Goal: Task Accomplishment & Management: Manage account settings

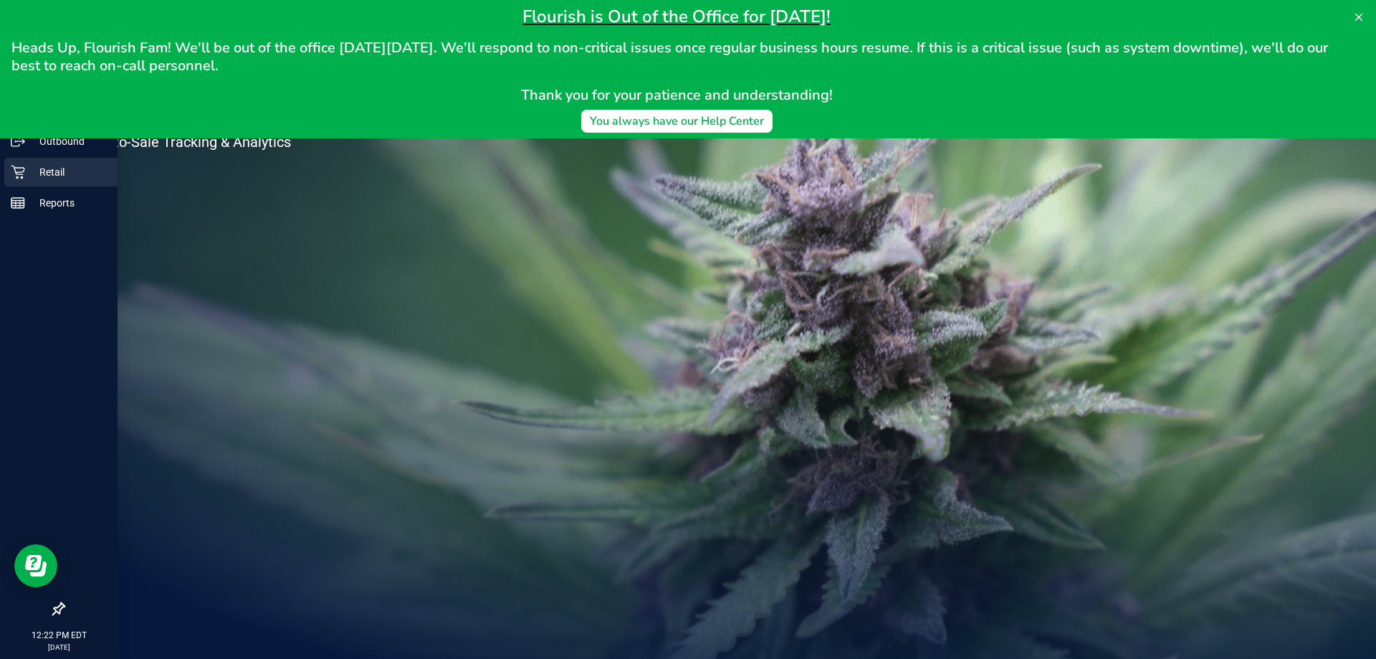
click at [32, 171] on p "Retail" at bounding box center [68, 171] width 86 height 17
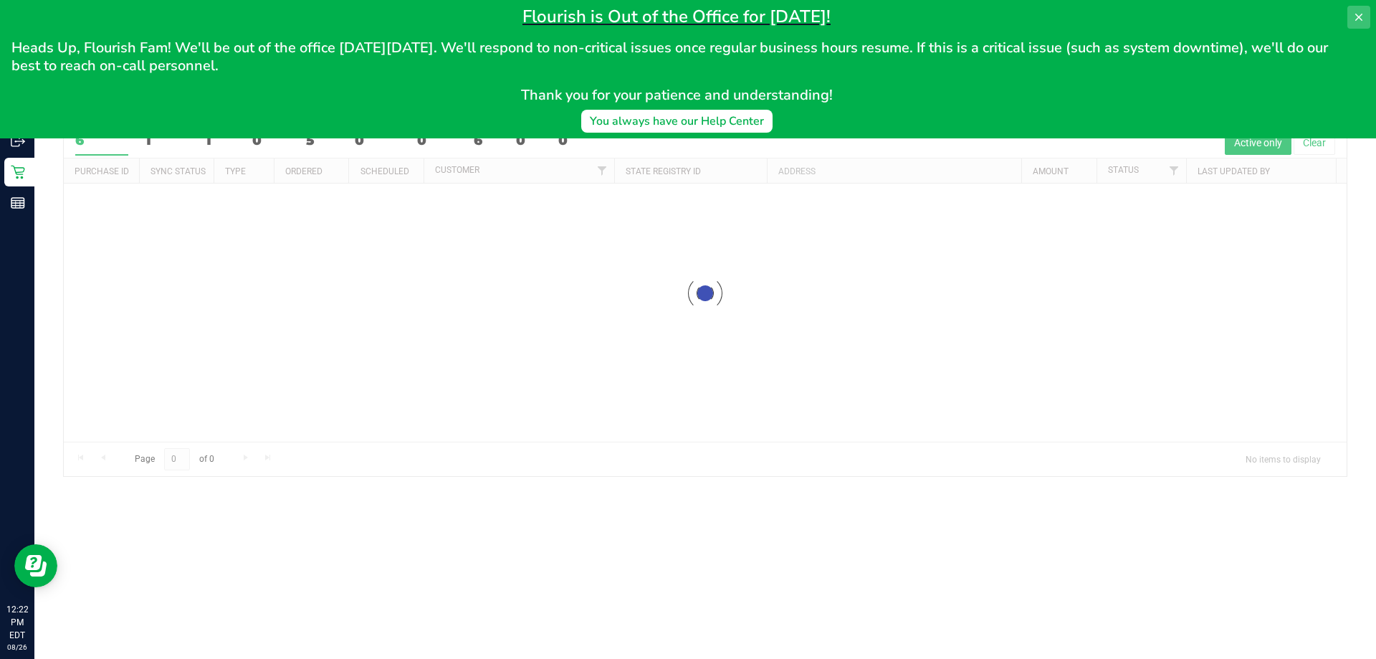
click at [1354, 18] on icon at bounding box center [1358, 16] width 11 height 11
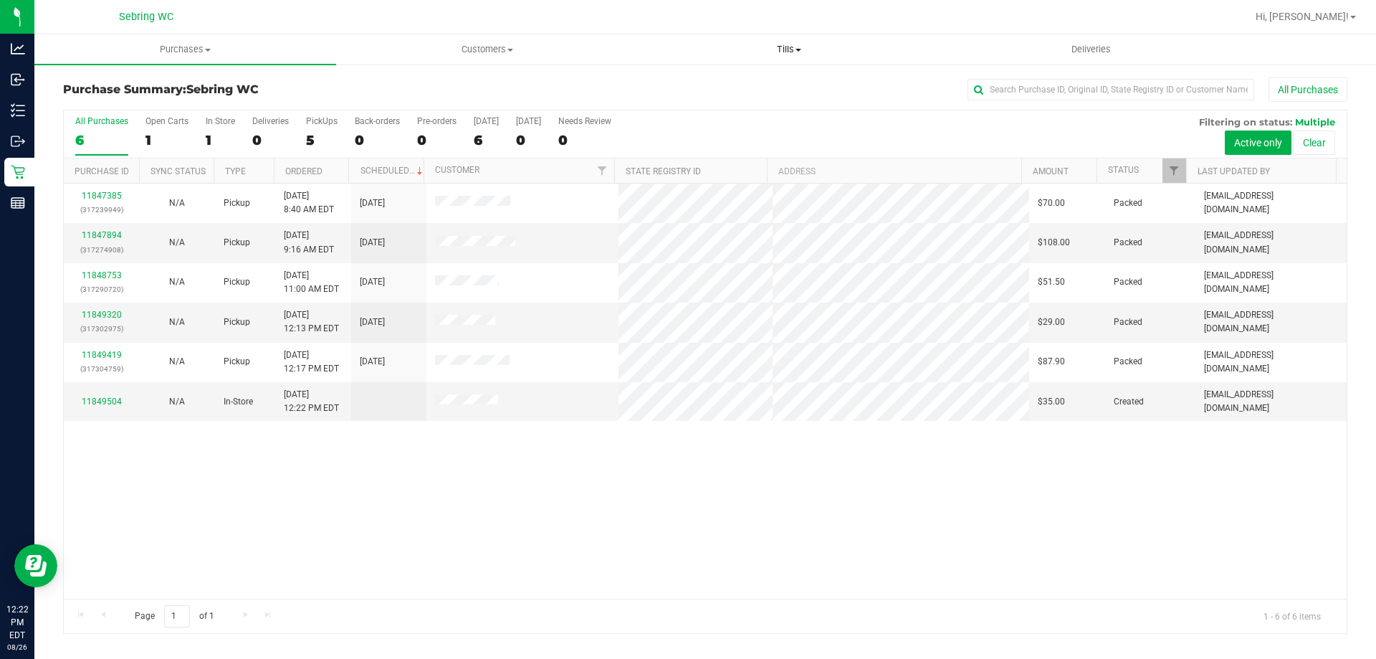
click at [798, 37] on uib-tab-heading "Tills Manage tills Reconcile e-payments" at bounding box center [789, 49] width 300 height 29
click at [719, 81] on span "Manage tills" at bounding box center [686, 86] width 97 height 12
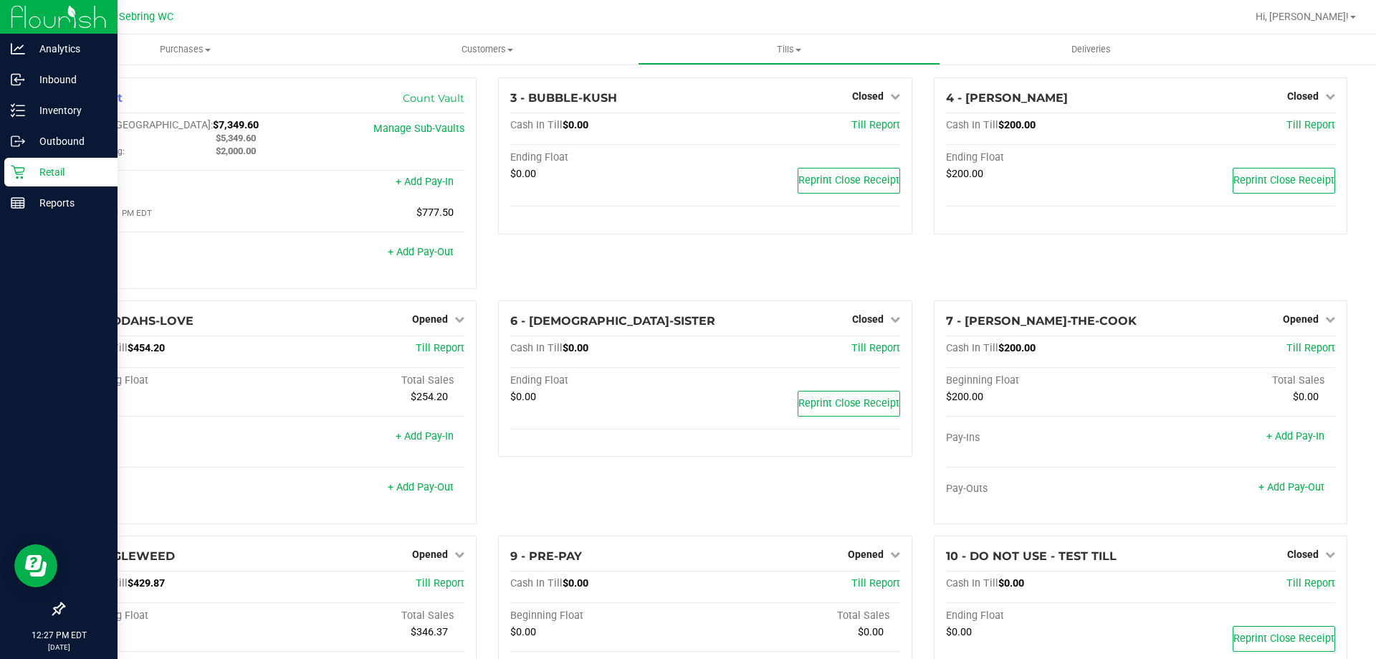
click at [16, 165] on icon at bounding box center [18, 172] width 14 height 14
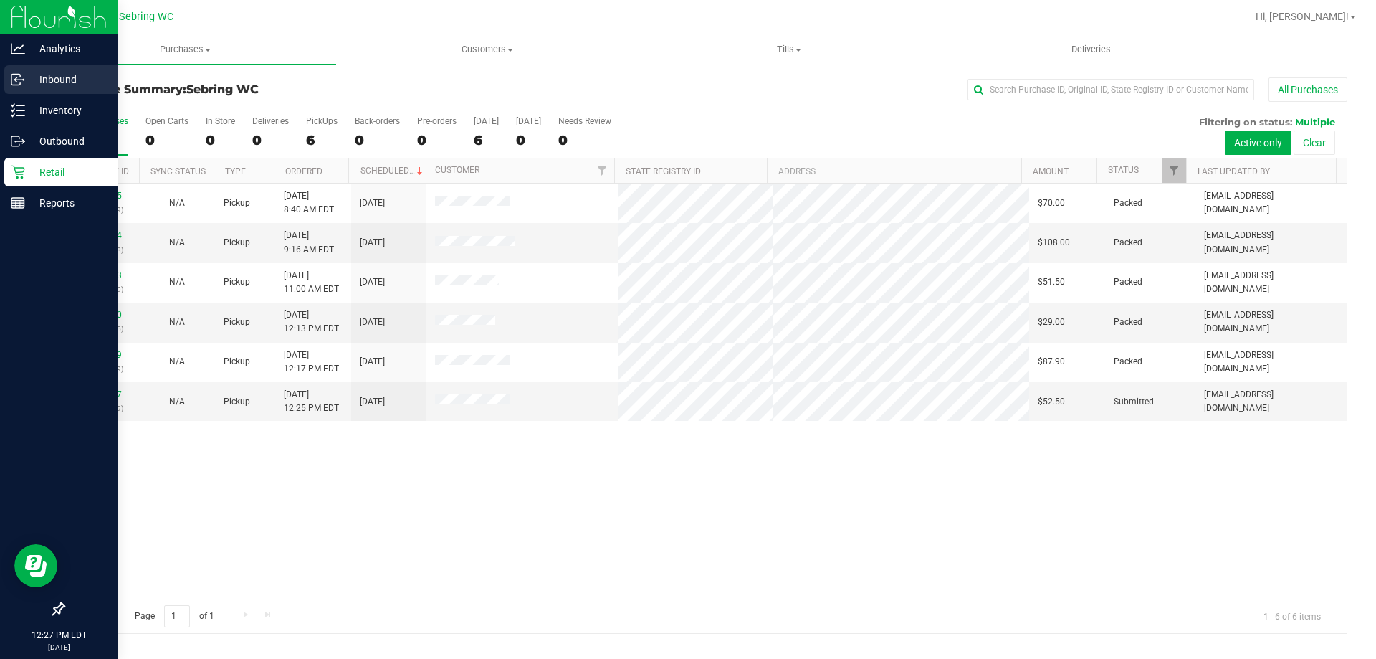
click at [35, 80] on p "Inbound" at bounding box center [68, 79] width 86 height 17
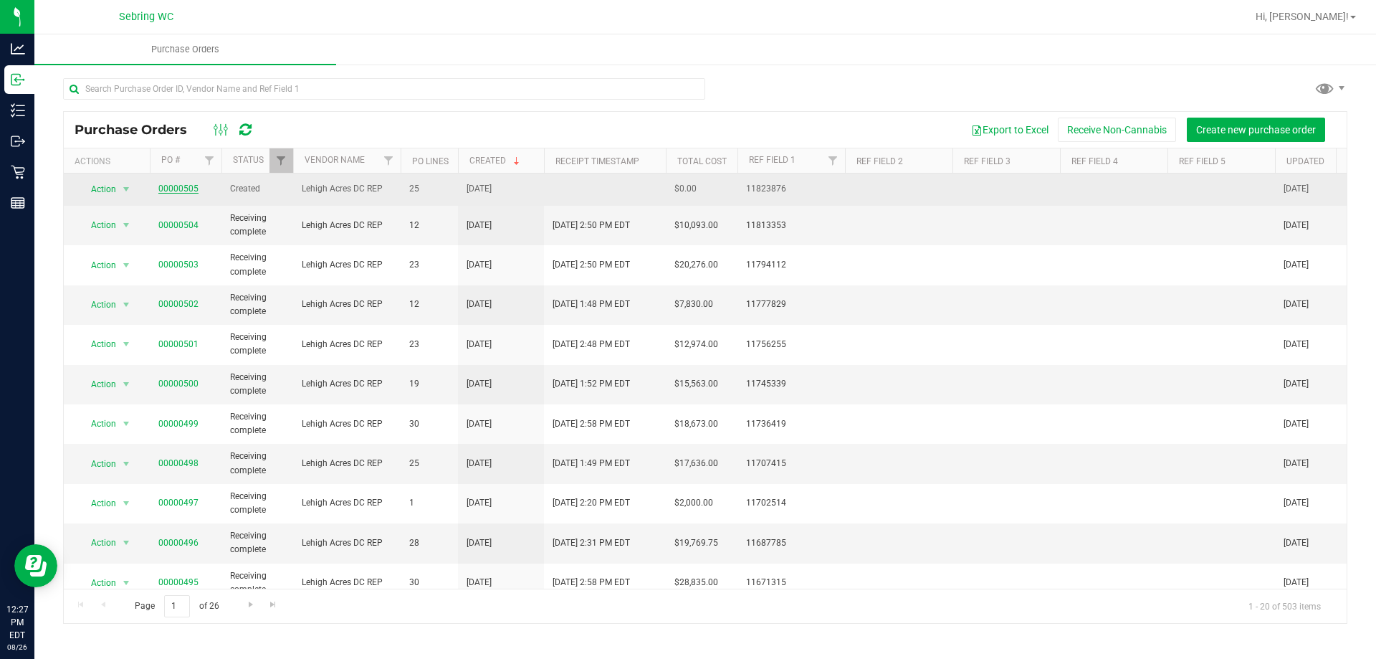
click at [186, 190] on link "00000505" at bounding box center [178, 188] width 40 height 10
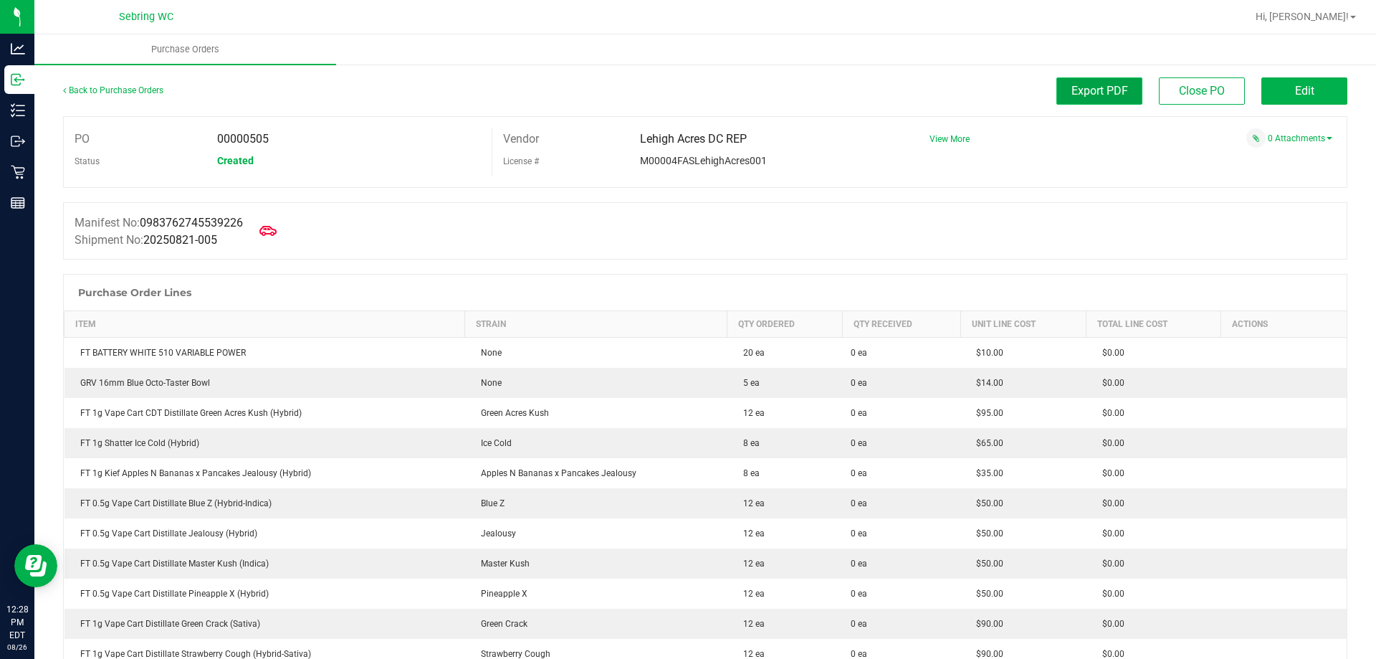
click at [1079, 96] on span "Export PDF" at bounding box center [1099, 91] width 57 height 14
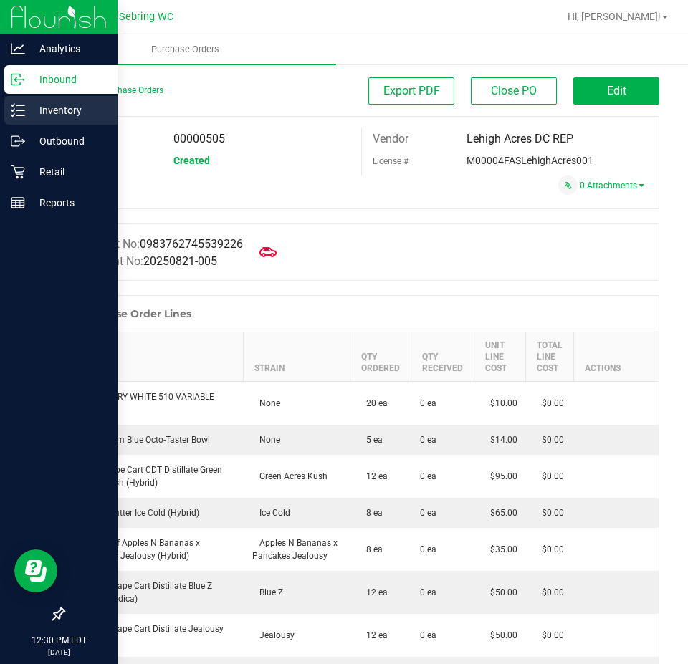
click at [58, 118] on p "Inventory" at bounding box center [68, 110] width 86 height 17
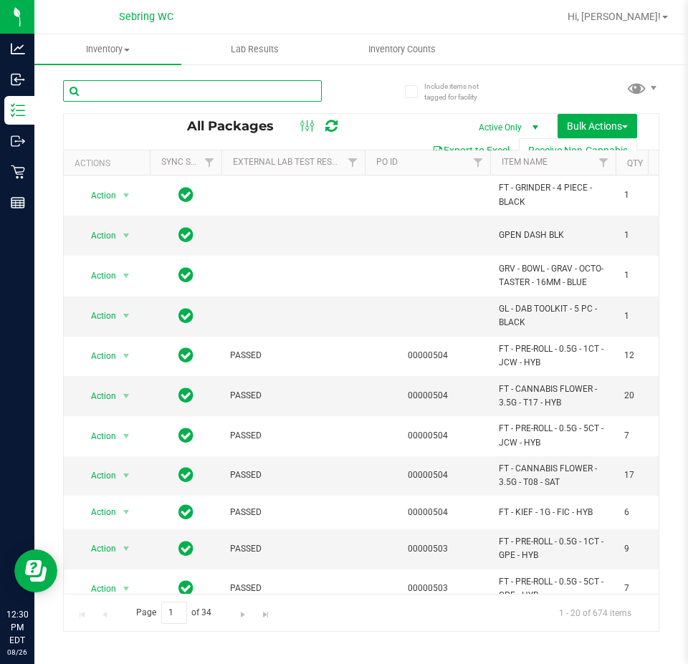
click at [221, 93] on input "text" at bounding box center [192, 90] width 259 height 21
paste input "FT - VAPE CART CDT DISTILLATE - 1G - CJP - HYB"
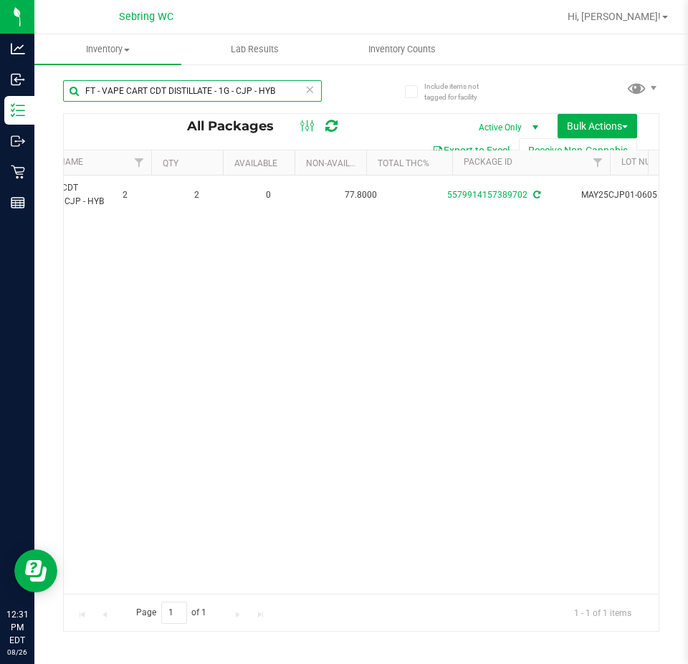
scroll to position [0, 507]
click at [282, 90] on input "FT - VAPE CART CDT DISTILLATE - 1G - CJP - HYB" at bounding box center [192, 90] width 259 height 21
click at [280, 90] on input "FT - VAPE CART CDT DISTILLATE - 1G - CJP - HYB" at bounding box center [192, 90] width 259 height 21
click at [198, 87] on input "FT - VAPE CART CDT DISTILLATE - 1G - CJP - HYB" at bounding box center [192, 90] width 259 height 21
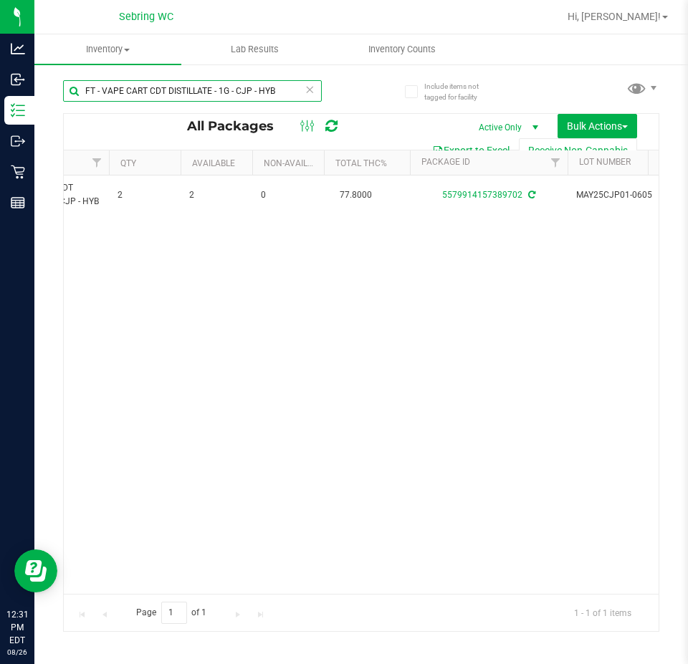
click at [198, 87] on input "FT - VAPE CART CDT DISTILLATE - 1G - CJP - HYB" at bounding box center [192, 90] width 259 height 21
paste input "SHATTER - 1G - IED - HYB"
click at [132, 92] on input "FT - SHATTER - 1G - IED - HYB" at bounding box center [192, 90] width 259 height 21
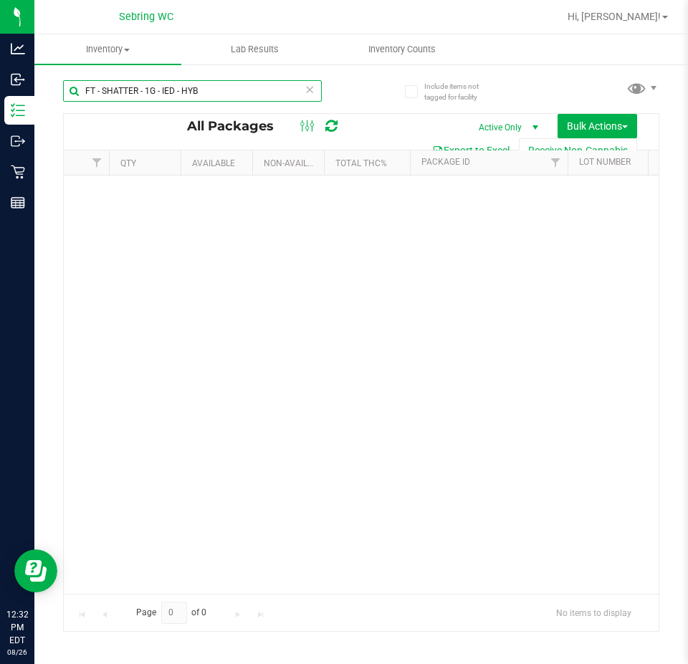
click at [132, 92] on input "FT - SHATTER - 1G - IED - HYB" at bounding box center [192, 90] width 259 height 21
paste input "KIEF - 1G - ABP"
click at [135, 87] on input "FT - KIEF - 1G - ABP - HYB" at bounding box center [192, 90] width 259 height 21
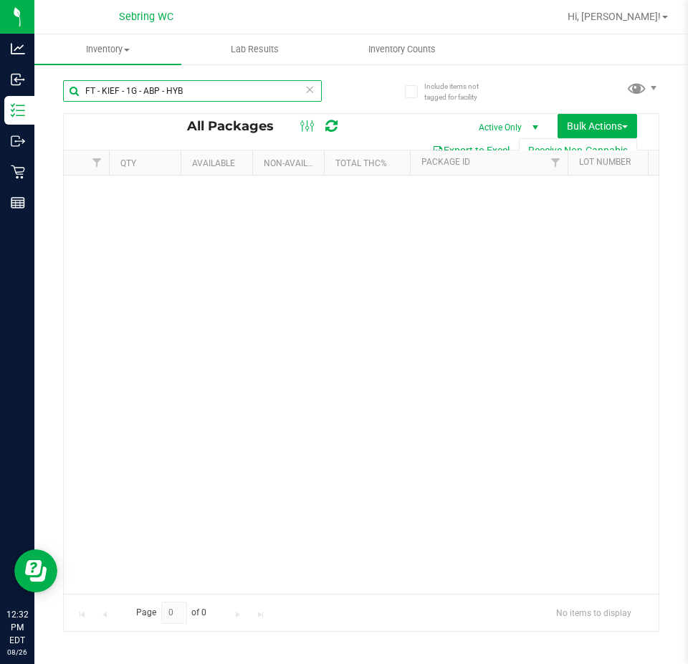
paste input "VAPE CART DISTILLATE - 0.5G - BZK - HYI"
click at [143, 89] on input "FT - VAPE CART DISTILLATE - 0.5G - BZK - HYI" at bounding box center [192, 90] width 259 height 21
paste input "JEL - HYB"
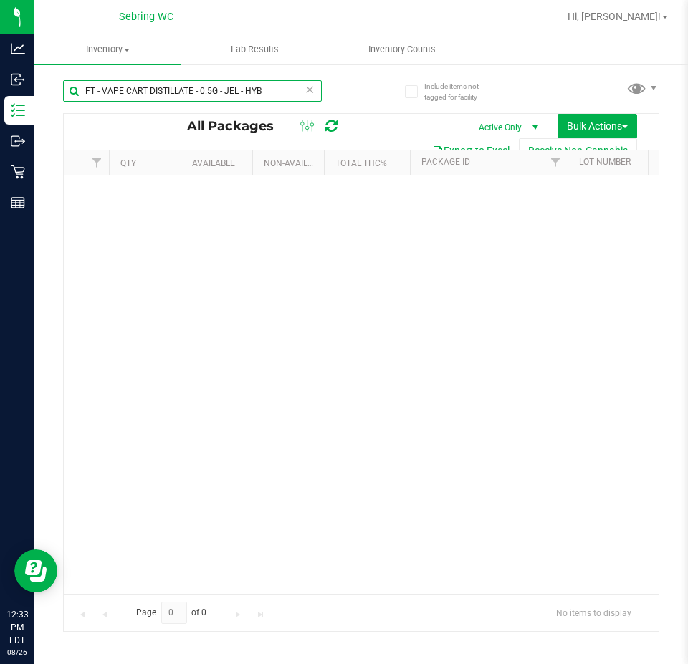
click at [147, 84] on input "FT - VAPE CART DISTILLATE - 0.5G - JEL - HYB" at bounding box center [192, 90] width 259 height 21
paste input "MKH - IND"
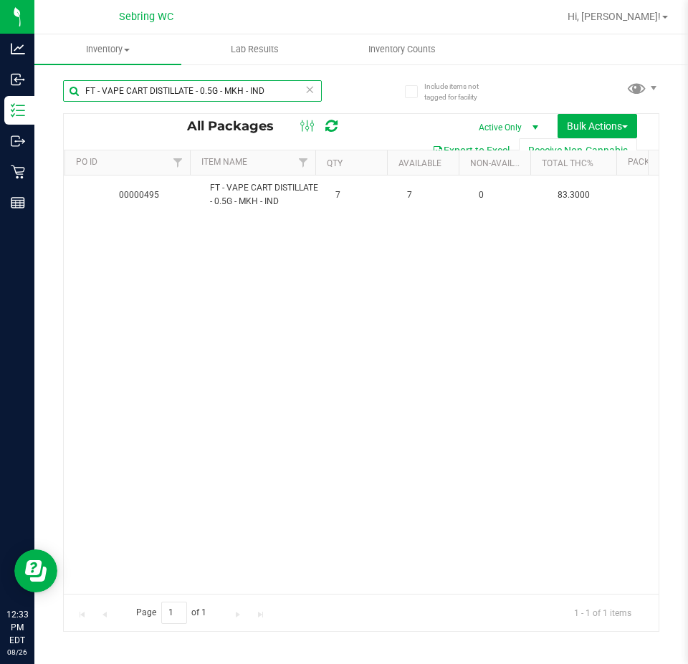
scroll to position [0, 289]
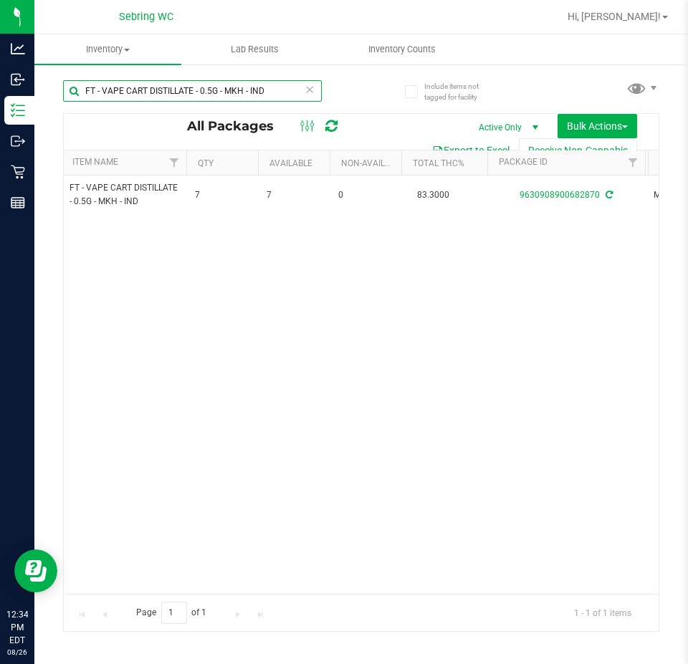
click at [156, 96] on input "FT - VAPE CART DISTILLATE - 0.5G - MKH - IND" at bounding box center [192, 90] width 259 height 21
click at [163, 87] on input "FT - VAPE CART DISTILLATE - 0.5G - MKH - IND" at bounding box center [192, 90] width 259 height 21
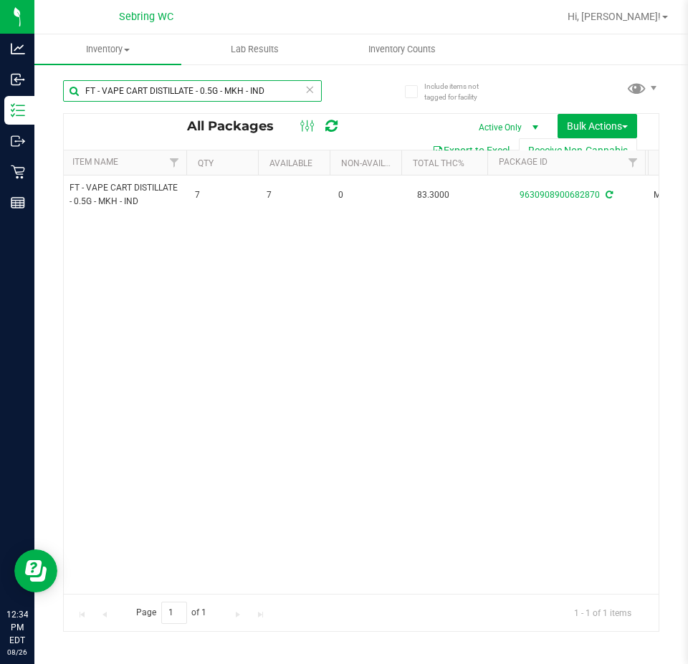
paste input "PEX - HYB"
click at [171, 87] on input "FT - VAPE CART DISTILLATE - 0.5G - PEX - HYB" at bounding box center [192, 90] width 259 height 21
paste input "1G - GCK - SAT"
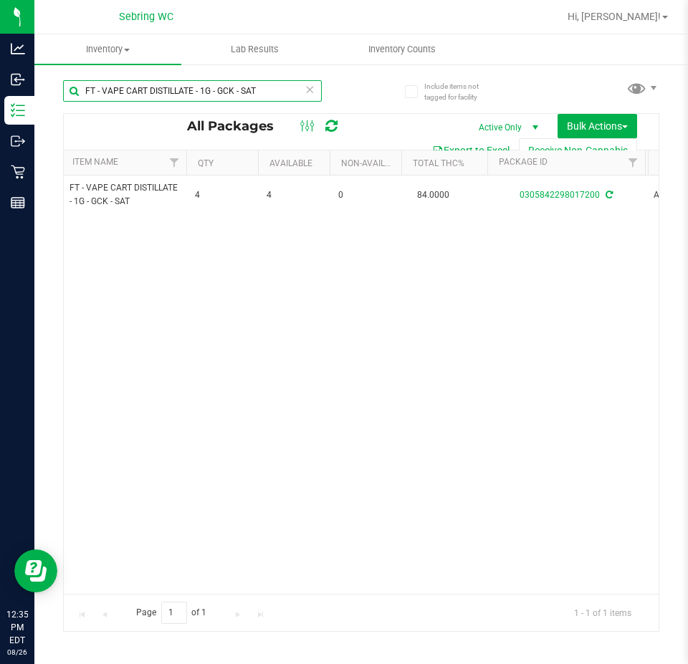
click at [153, 87] on input "FT - VAPE CART DISTILLATE - 1G - GCK - SAT" at bounding box center [192, 90] width 259 height 21
paste input "SBC - HYS"
click at [151, 93] on input "FT - VAPE CART DISTILLATE - 1G - SBC - HYS" at bounding box center [192, 90] width 259 height 21
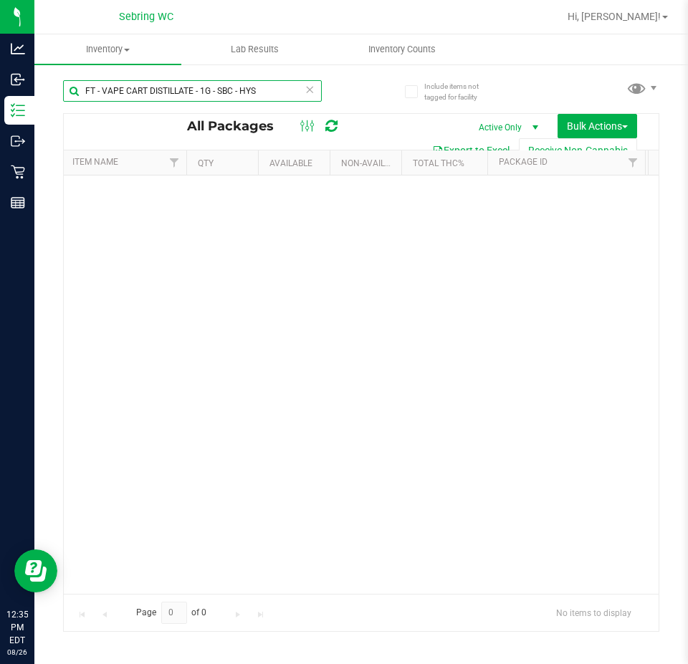
click at [151, 93] on input "FT - VAPE CART DISTILLATE - 1G - SBC - HYS" at bounding box center [192, 90] width 259 height 21
paste input "WZK - IND"
click at [156, 90] on input "FT - VAPE CART DISTILLATE - 1G - WZK - IND" at bounding box center [192, 90] width 259 height 21
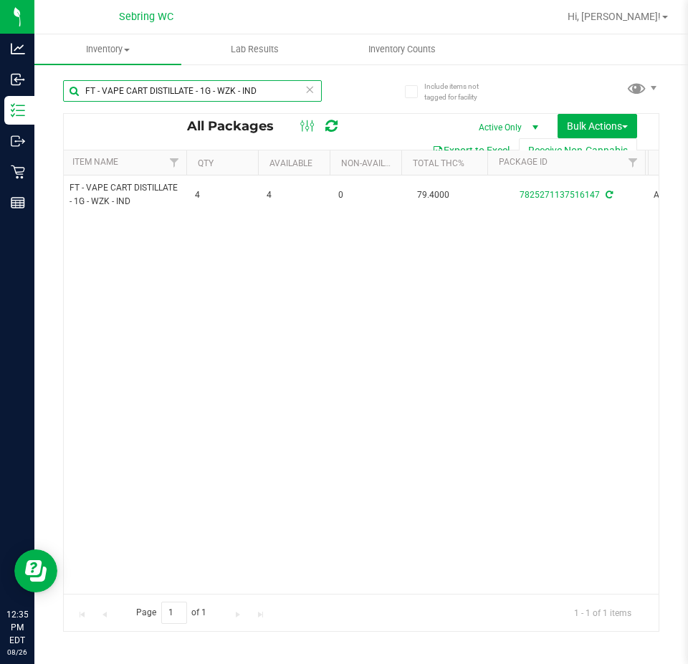
click at [156, 90] on input "FT - VAPE CART DISTILLATE - 1G - WZK - IND" at bounding box center [192, 90] width 259 height 21
paste input "BRZ - HYB"
click at [158, 86] on input "FT - VAPE CART DISTILLATE - 1G - BRZ - HYB" at bounding box center [192, 90] width 259 height 21
click at [158, 87] on input "FT - VAPE CART DISTILLATE - 1G - BRZ - HYB" at bounding box center [192, 90] width 259 height 21
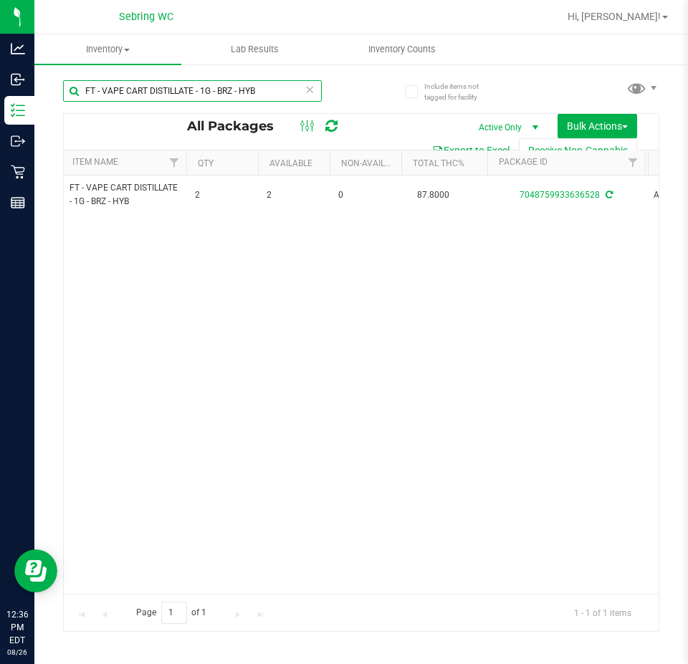
paste input "0.5G - SBC - HYS"
type input "FT - VAPE CART DISTILLATE - 0.5G - SBC - HYS"
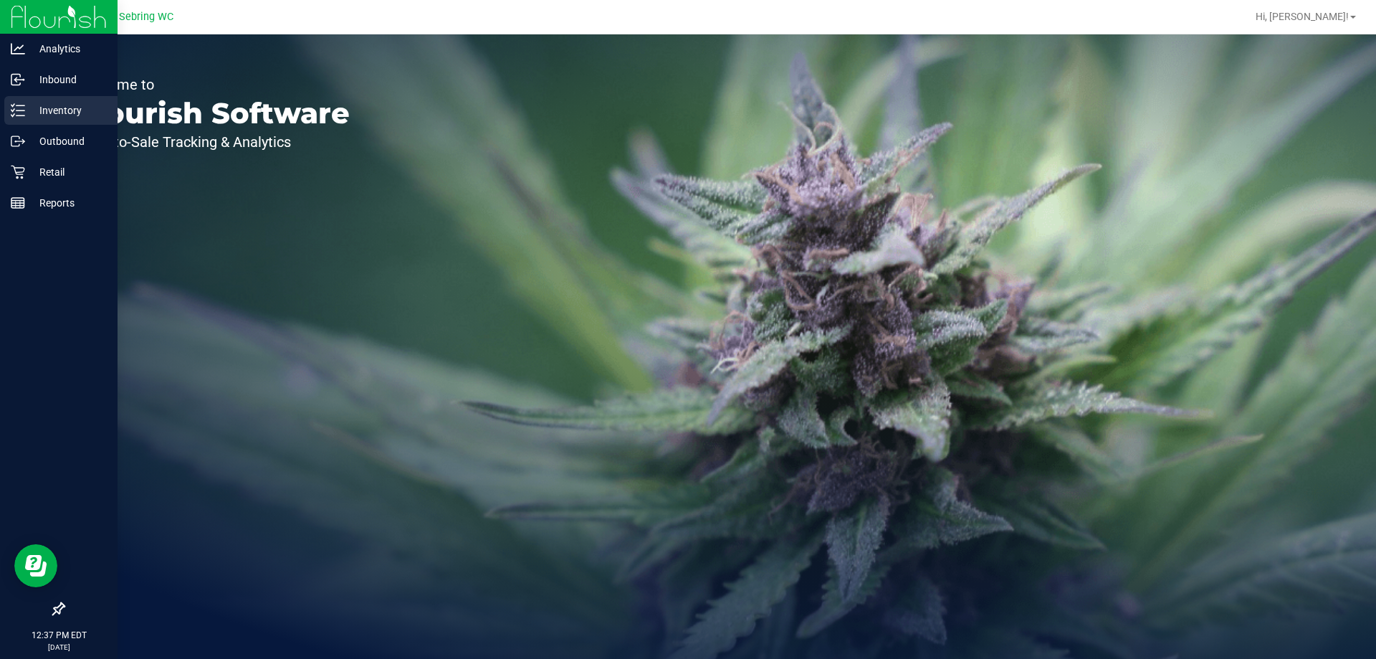
click at [53, 100] on div "Inventory" at bounding box center [60, 110] width 113 height 29
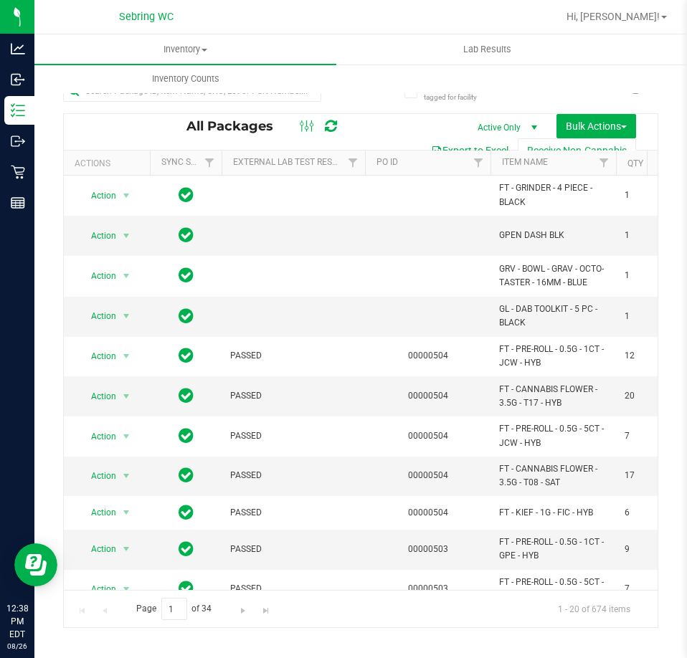
click at [639, 81] on div "Inventory All packages All inventory Waste log Create inventory Lab Results Inv…" at bounding box center [377, 63] width 687 height 59
click at [176, 101] on input "text" at bounding box center [192, 90] width 258 height 21
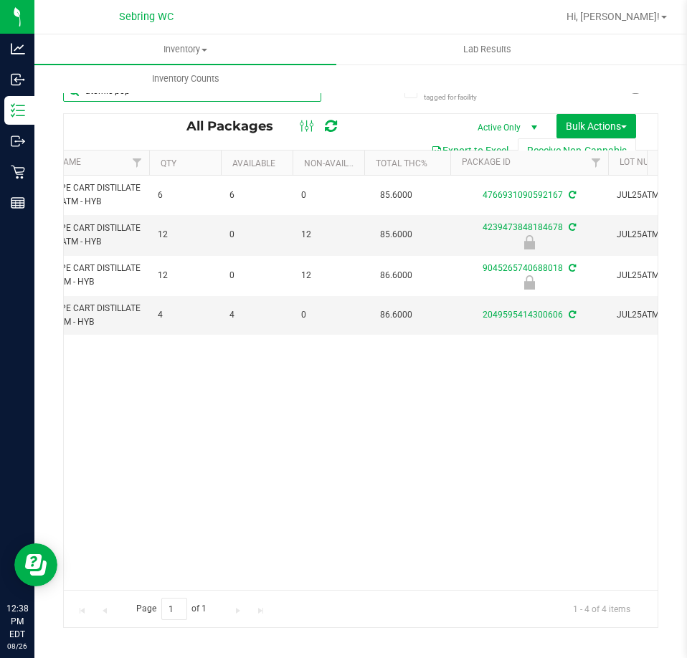
scroll to position [0, 469]
click at [178, 97] on input "atomic pop" at bounding box center [192, 90] width 258 height 21
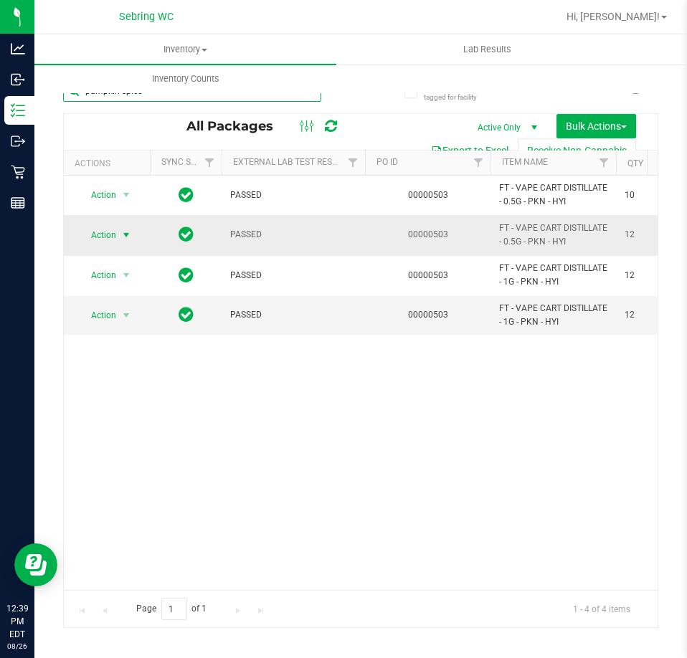
type input "pumpkin spice"
click at [127, 237] on span "select" at bounding box center [125, 234] width 11 height 11
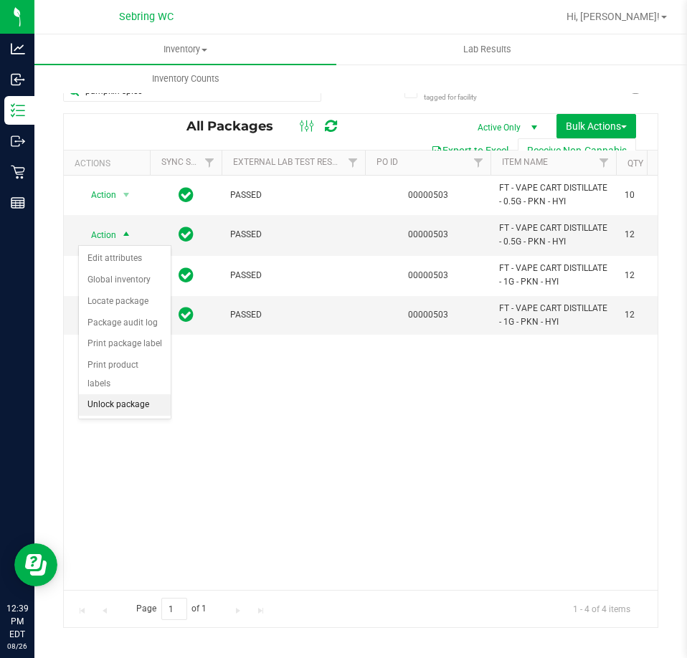
click at [103, 394] on li "Unlock package" at bounding box center [125, 404] width 92 height 21
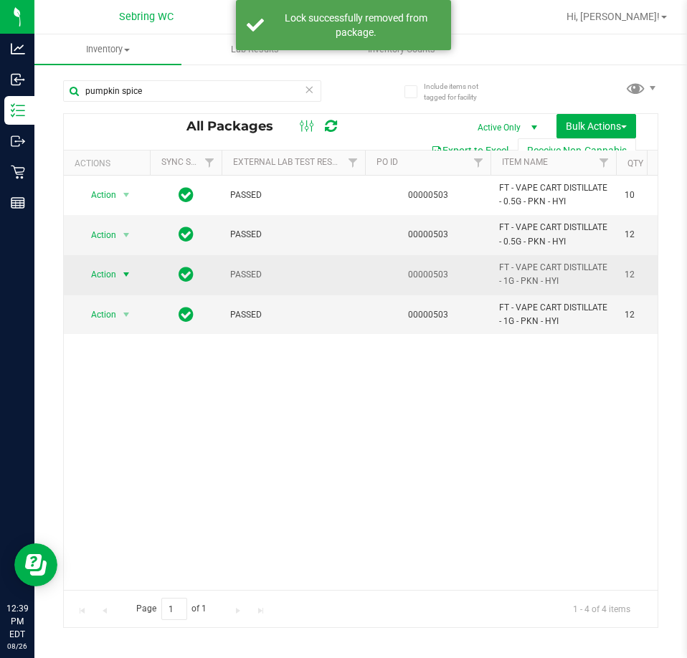
click at [126, 273] on span "select" at bounding box center [125, 274] width 11 height 11
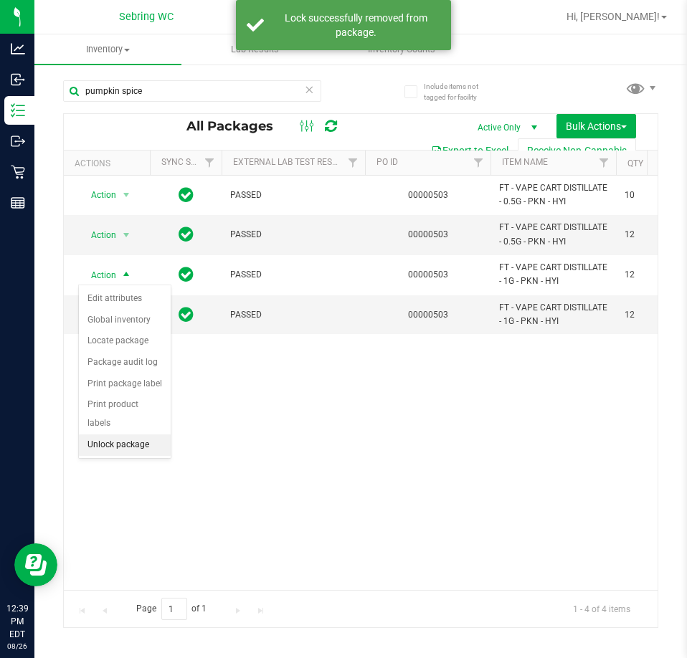
click at [126, 434] on li "Unlock package" at bounding box center [125, 444] width 92 height 21
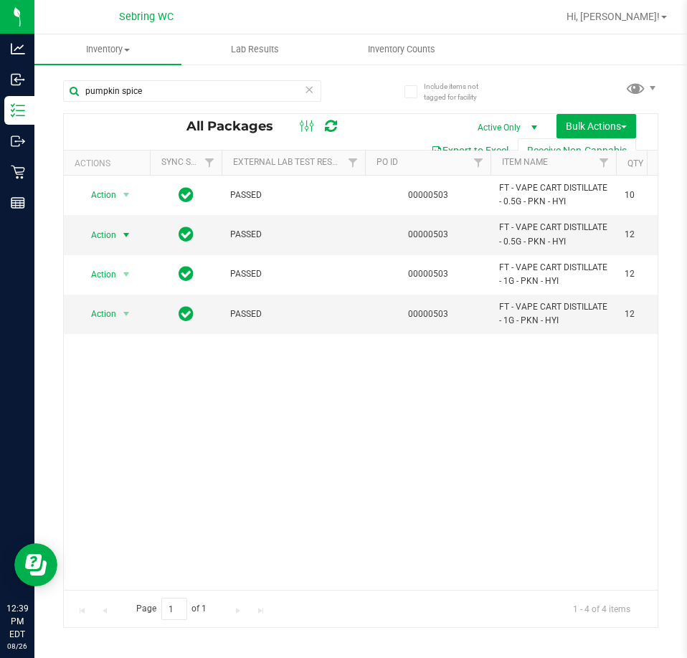
click at [127, 237] on span "select" at bounding box center [125, 234] width 11 height 11
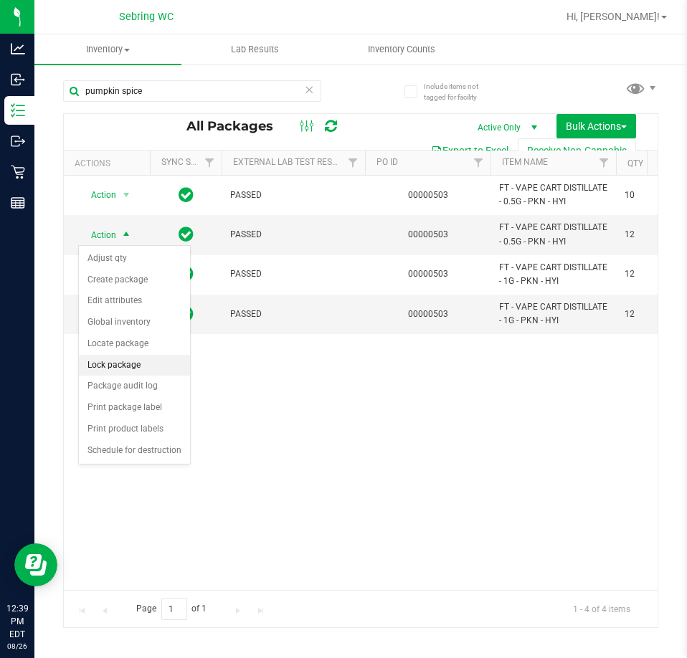
click at [116, 359] on li "Lock package" at bounding box center [134, 365] width 111 height 21
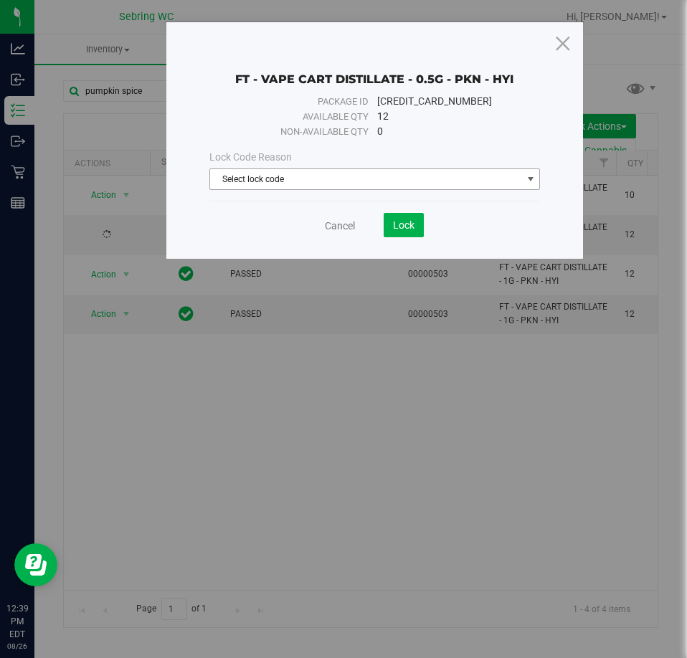
click at [343, 173] on span "Select lock code" at bounding box center [366, 179] width 312 height 20
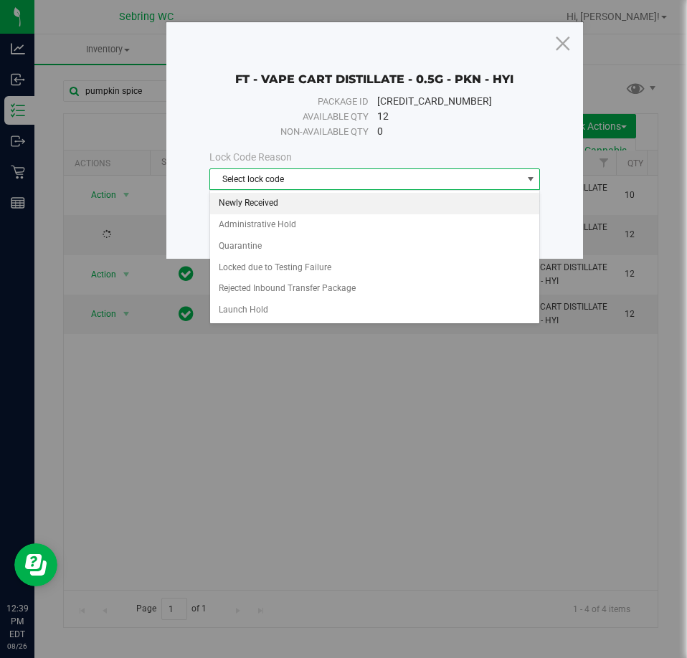
click at [281, 198] on li "Newly Received" at bounding box center [375, 203] width 330 height 21
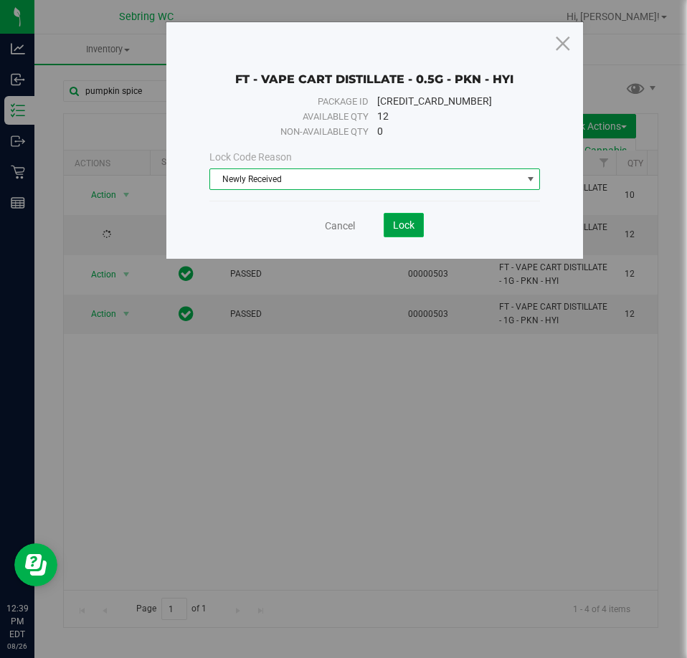
click at [389, 224] on button "Lock" at bounding box center [403, 225] width 40 height 24
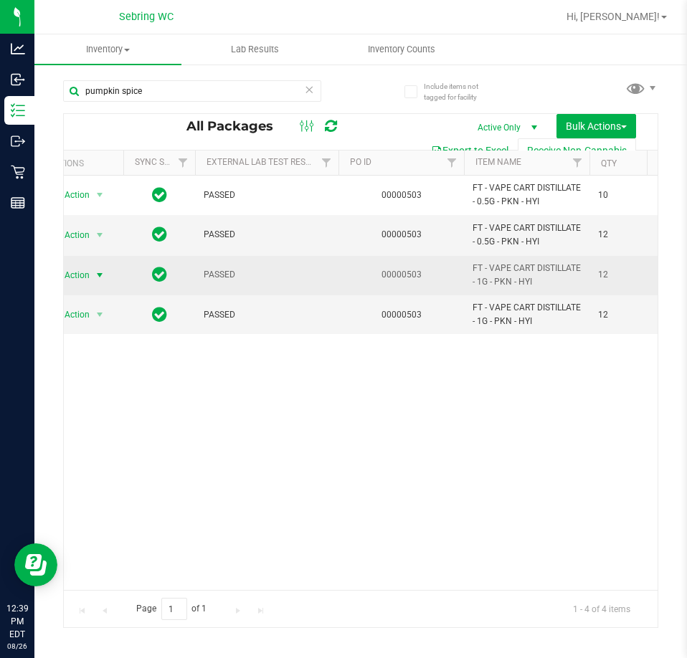
click at [102, 269] on span "select" at bounding box center [99, 274] width 11 height 11
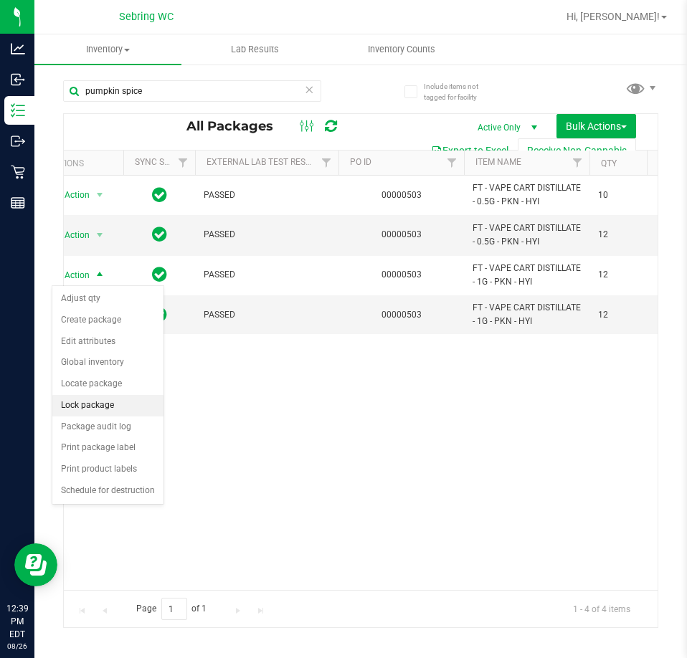
click at [83, 404] on li "Lock package" at bounding box center [107, 405] width 111 height 21
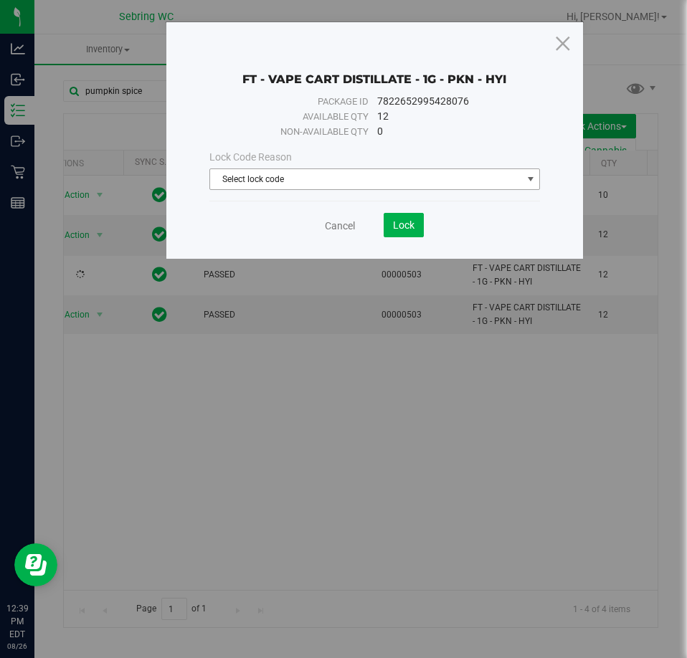
click at [410, 177] on span "Select lock code" at bounding box center [366, 179] width 312 height 20
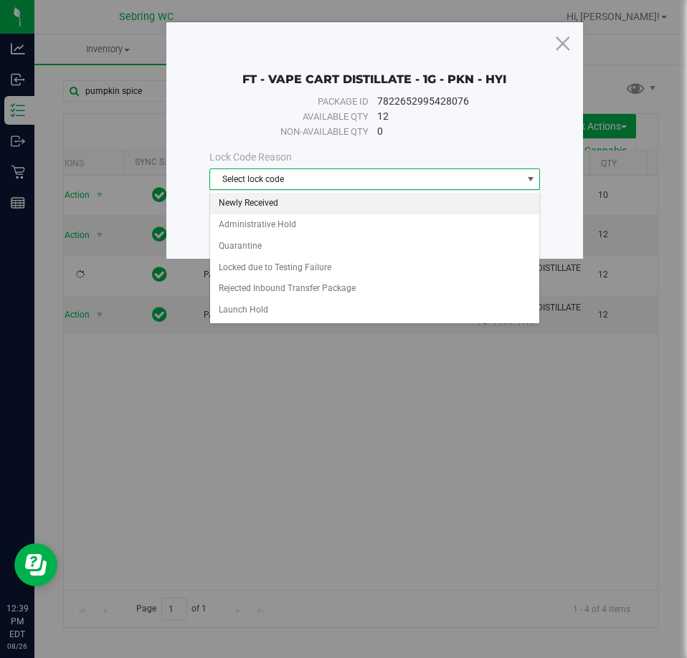
click at [277, 193] on li "Newly Received" at bounding box center [375, 203] width 330 height 21
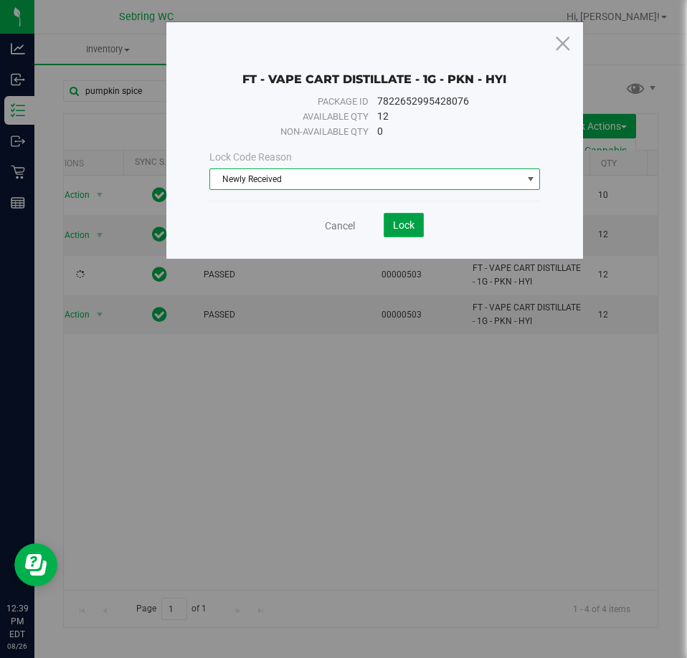
click at [419, 219] on button "Lock" at bounding box center [403, 225] width 40 height 24
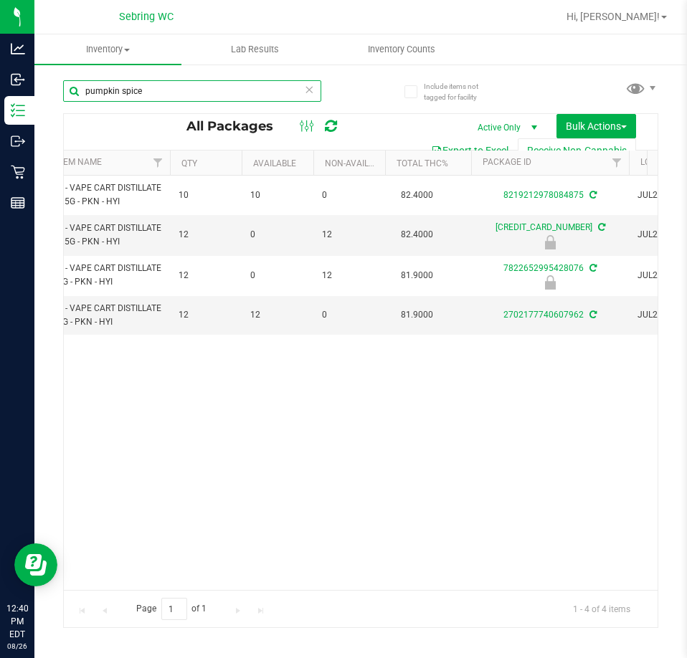
click at [139, 89] on input "pumpkin spice" at bounding box center [192, 90] width 258 height 21
click at [140, 90] on input "pumpkin spice" at bounding box center [192, 90] width 258 height 21
paste input "Hash burger"
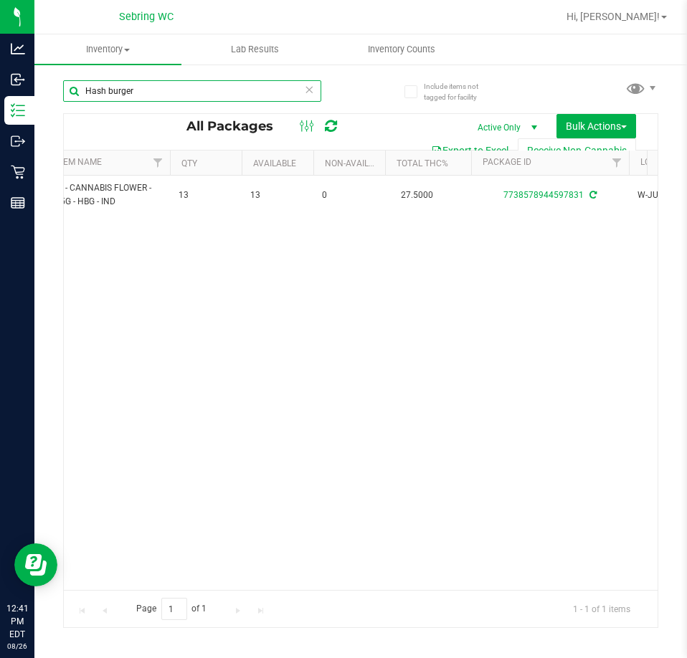
click at [126, 88] on input "Hash burger" at bounding box center [192, 90] width 258 height 21
paste input "FT - VAPE CART DISTILLATE - 0.5G - BRZ - HYB"
click at [163, 90] on input "FT - VAPE CART DISTILLATE - 0.5G - BRZ - HYB" at bounding box center [192, 90] width 258 height 21
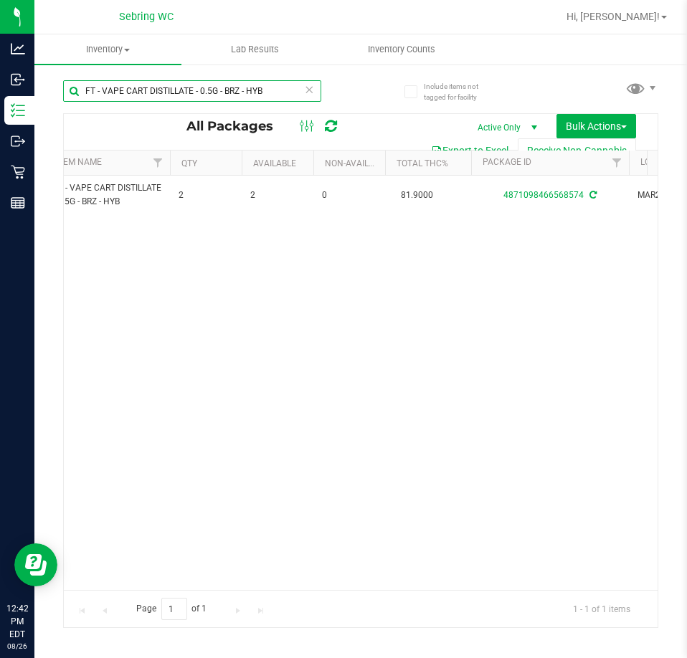
click at [163, 90] on input "FT - VAPE CART DISTILLATE - 0.5G - BRZ - HYB" at bounding box center [192, 90] width 258 height 21
paste input "AMN"
click at [166, 90] on input "FT - VAPE CART DISTILLATE - 0.5G - AMN - HYB" at bounding box center [192, 90] width 258 height 21
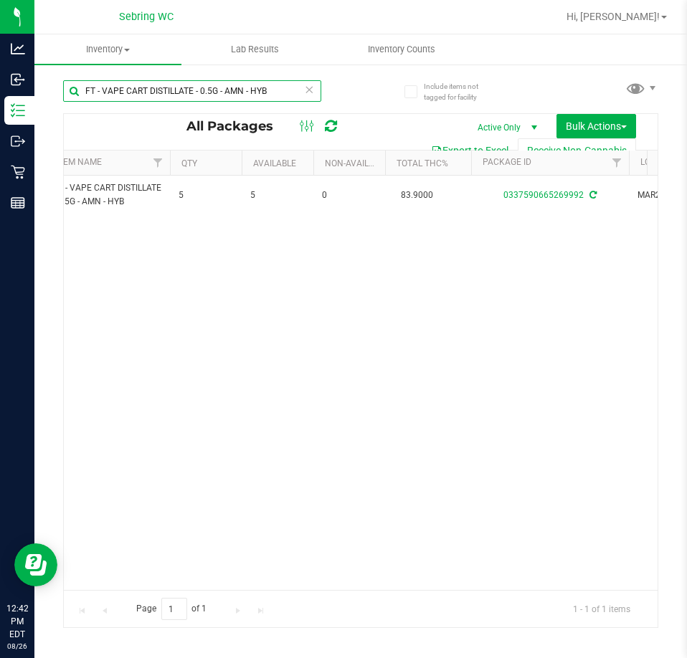
click at [166, 90] on input "FT - VAPE CART DISTILLATE - 0.5G - AMN - HYB" at bounding box center [192, 90] width 258 height 21
paste input "D - FLOWER GREENHOUSE - 3.5G - RHB - HYI"
click at [156, 89] on input "FD - FLOWER GREENHOUSE - 3.5G - RHB - HYI" at bounding box center [192, 90] width 258 height 21
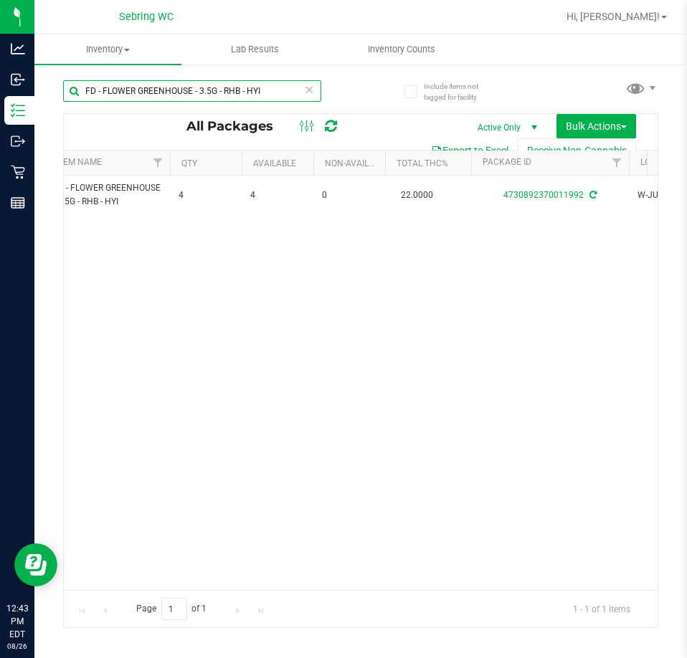
paste input "T - PRE-ROLL - 0.5G - 5CT - DSC - IND"
click at [177, 90] on input "FT - PRE-ROLL - 0.5G - 5CT - DSC - IND" at bounding box center [192, 90] width 258 height 21
paste input "1"
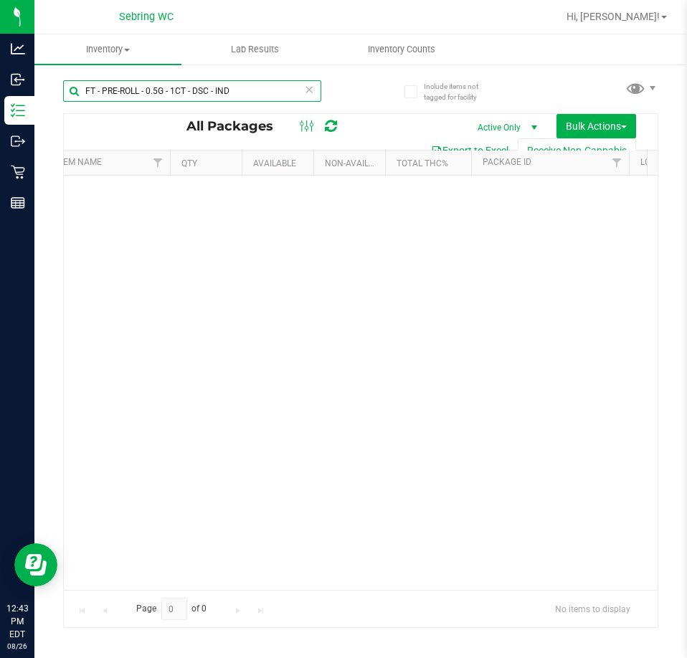
click at [161, 92] on input "FT - PRE-ROLL - 0.5G - 1CT - DSC - IND" at bounding box center [192, 90] width 258 height 21
paste input "RHB - HYI"
click at [118, 91] on input "FT - PRE-ROLL - 0.5G - 1CT - RHB - HYI" at bounding box center [192, 90] width 258 height 21
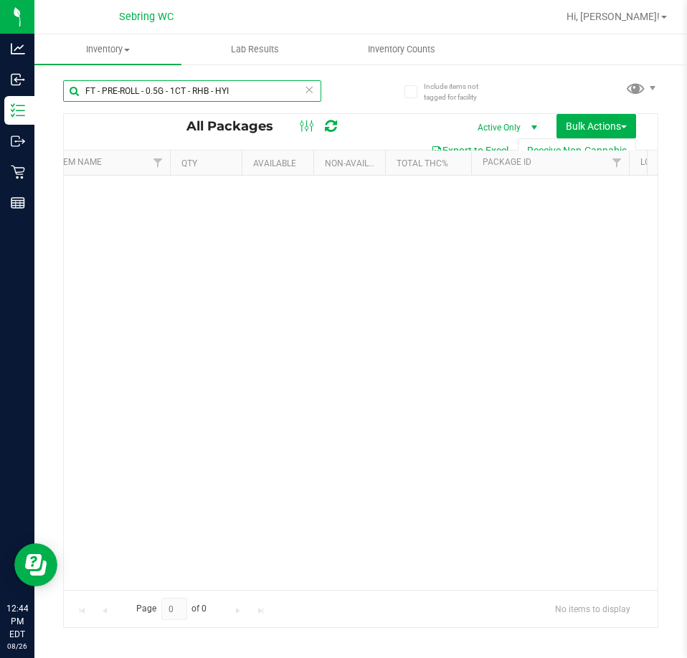
click at [118, 91] on input "FT - PRE-ROLL - 0.5G - 1CT - RHB - HYI" at bounding box center [192, 90] width 258 height 21
paste input "5"
click at [133, 86] on input "FT - PRE-ROLL - 0.5G - 5CT - RHB - HYI" at bounding box center [192, 90] width 258 height 21
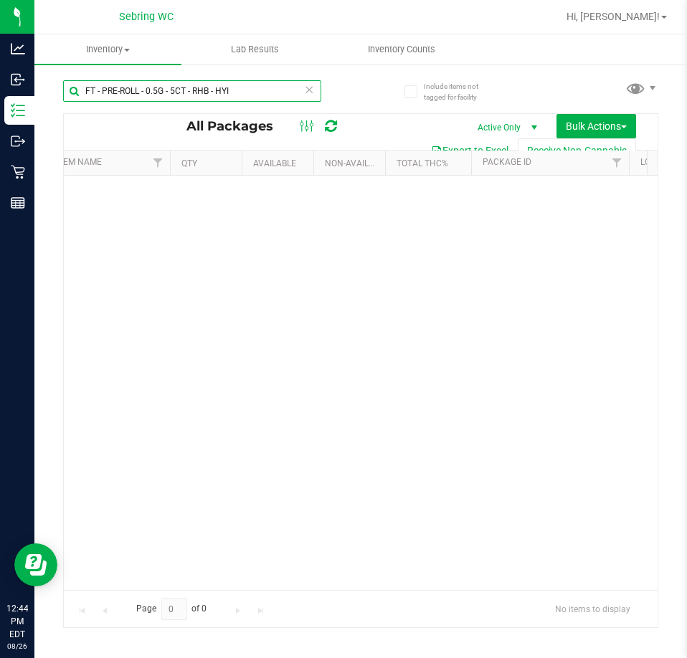
click at [133, 86] on input "FT - PRE-ROLL - 0.5G - 5CT - RHB - HYI" at bounding box center [192, 90] width 258 height 21
paste input "CANNABIS FLOWER - 3.5G - GRZ - HYB"
click at [153, 91] on input "FT - CANNABIS FLOWER - 3.5G - GRZ - HYB" at bounding box center [192, 90] width 258 height 21
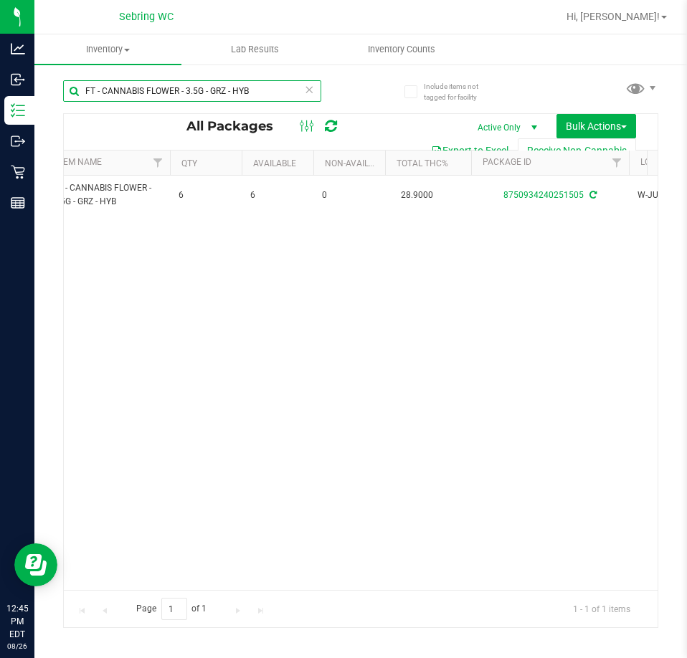
paste input "FIC"
click at [128, 85] on input "FT - CANNABIS FLOWER - 3.5G - FIC - HYB" at bounding box center [192, 90] width 258 height 21
paste input "ARZ"
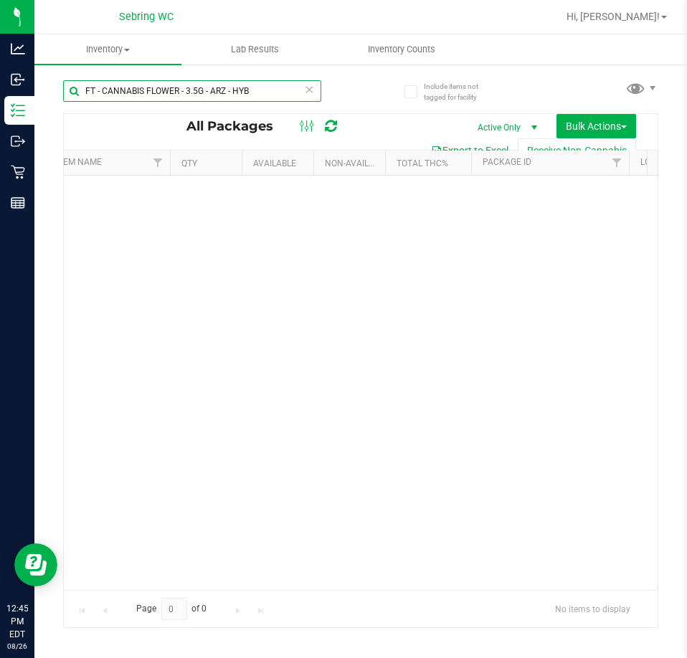
click at [137, 88] on input "FT - CANNABIS FLOWER - 3.5G - ARZ - HYB" at bounding box center [192, 90] width 258 height 21
paste input "HT - BAR - 100MG - THC - DARK CHOCOLATE"
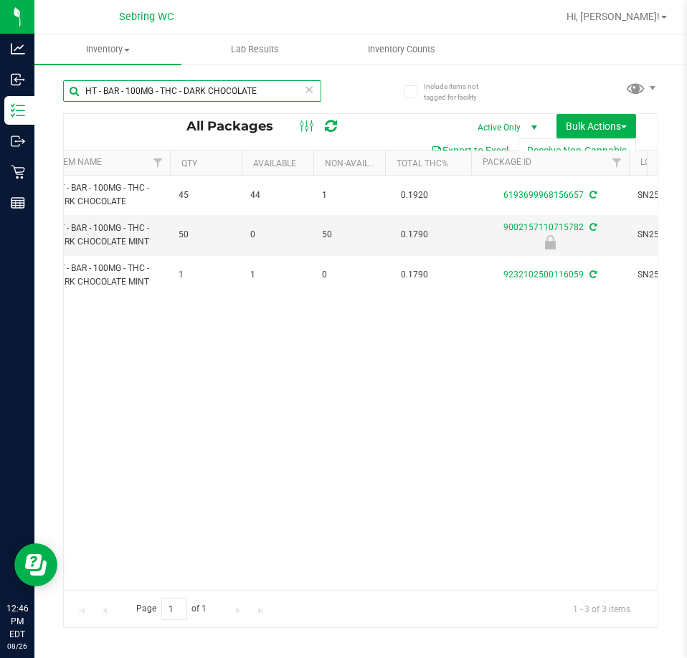
type input "HT - BAR - 100MG - THC - DARK CHOCOLATE"
click at [312, 85] on icon at bounding box center [309, 88] width 10 height 17
